Goal: Transaction & Acquisition: Purchase product/service

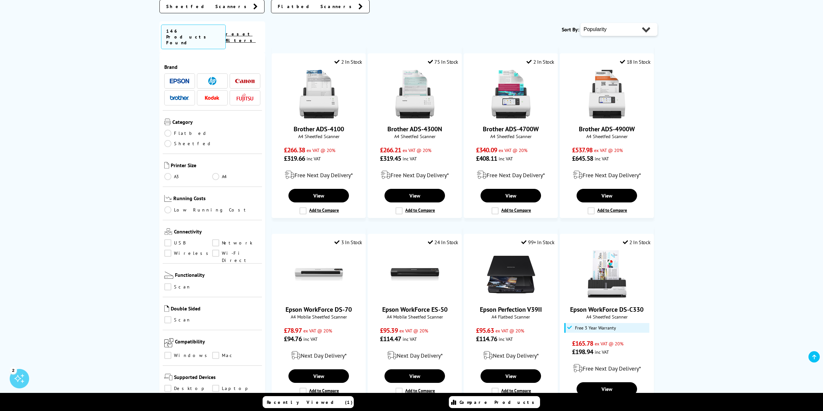
scroll to position [130, 0]
click at [631, 22] on div "Popularity Rating Price - Low to High Price - High to Low Running Costs - Low t…" at bounding box center [619, 30] width 77 height 16
click at [630, 29] on select "Popularity Rating Price - Low to High Price - High to Low Running Costs - Low t…" at bounding box center [619, 29] width 77 height 13
select select "Price Ascending"
click at [581, 23] on select "Popularity Rating Price - Low to High Price - High to Low Running Costs - Low t…" at bounding box center [619, 29] width 77 height 13
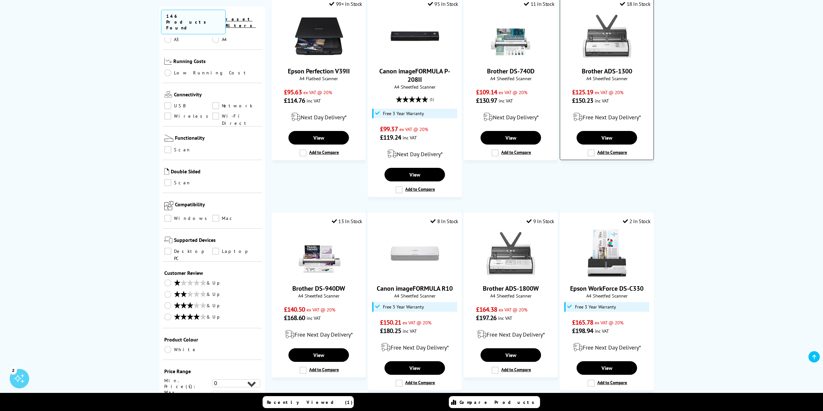
scroll to position [451, 0]
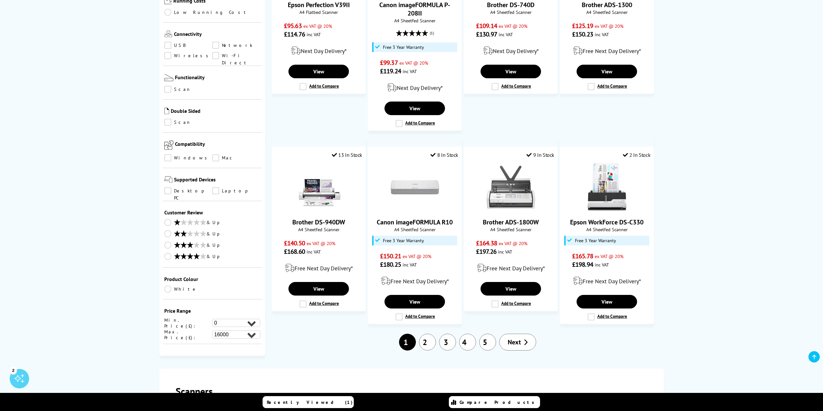
click at [450, 342] on link "3" at bounding box center [447, 342] width 17 height 17
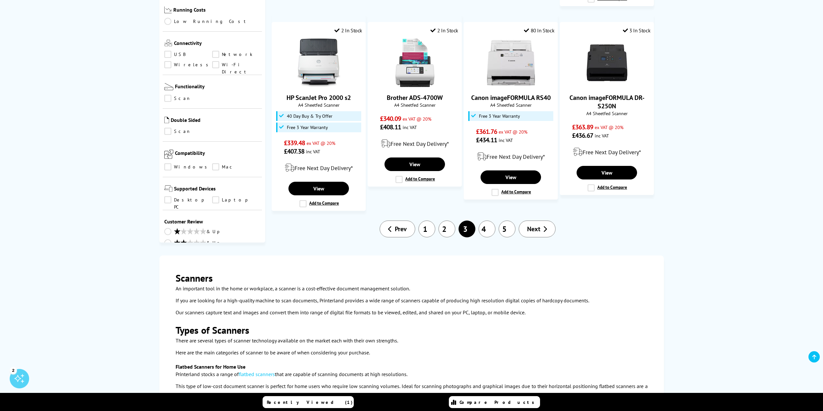
scroll to position [574, 0]
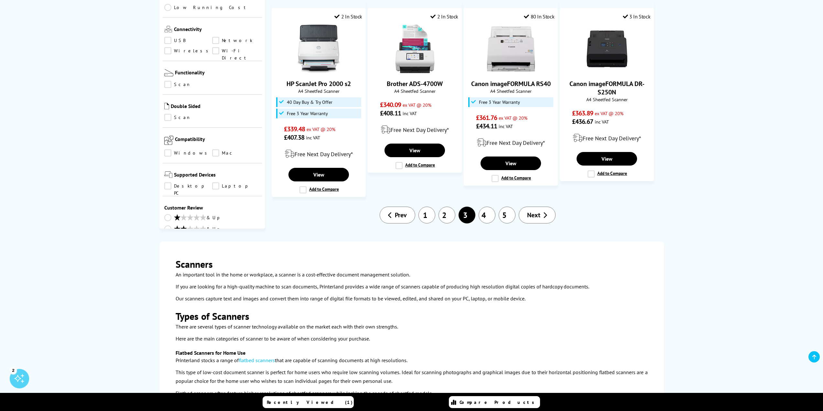
click at [486, 212] on link "4" at bounding box center [487, 215] width 17 height 17
